Goal: Information Seeking & Learning: Learn about a topic

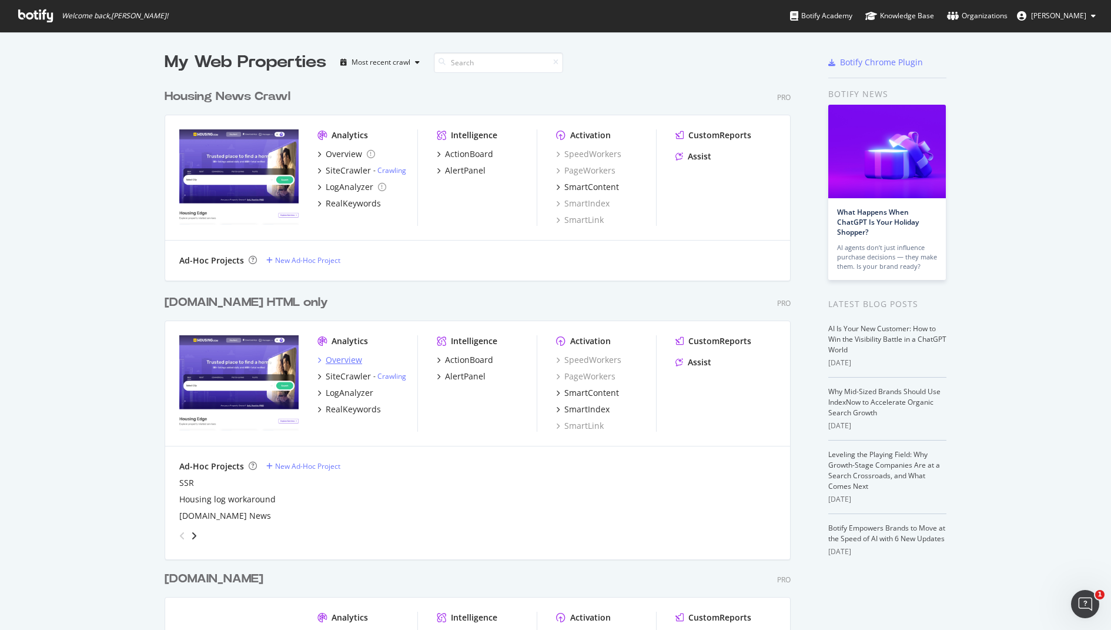
click at [344, 359] on div "Overview" at bounding box center [344, 360] width 36 height 12
